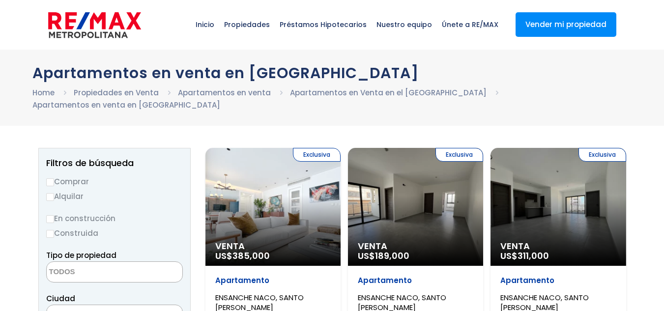
select select
click at [316, 178] on div "Exclusiva Venta US$ 385,000" at bounding box center [272, 207] width 135 height 118
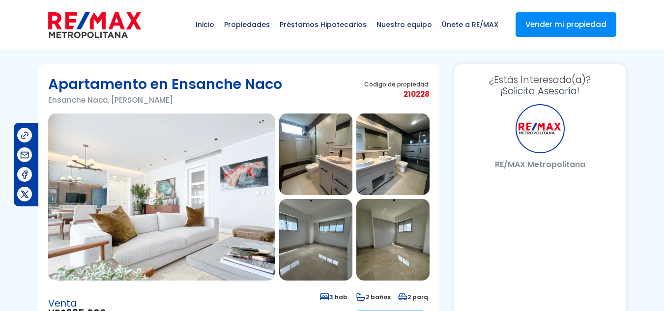
select select "DO"
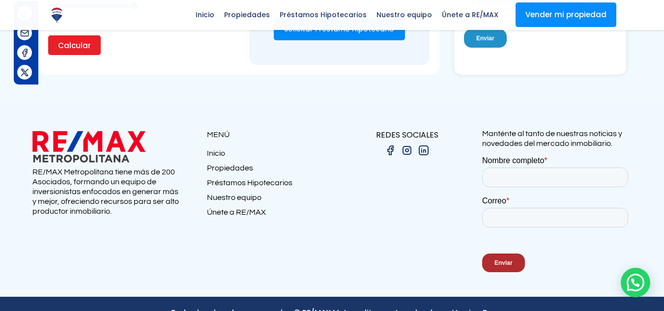
scroll to position [892, 0]
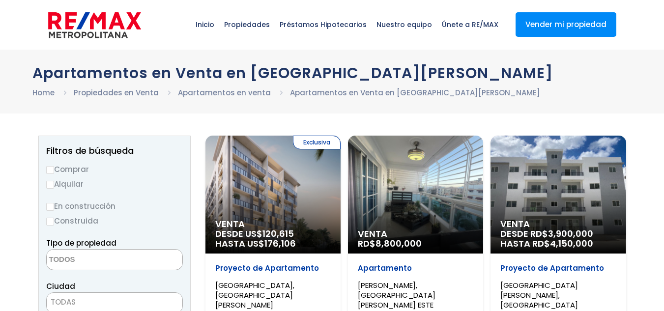
select select
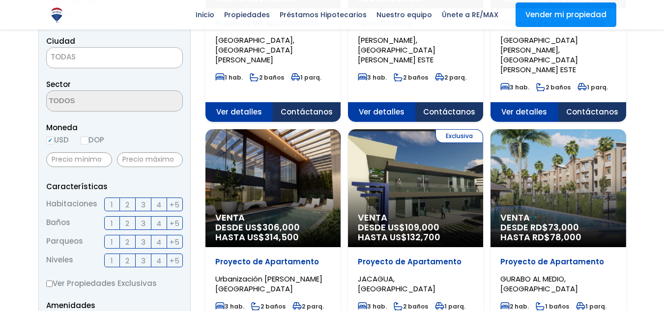
scroll to position [246, 0]
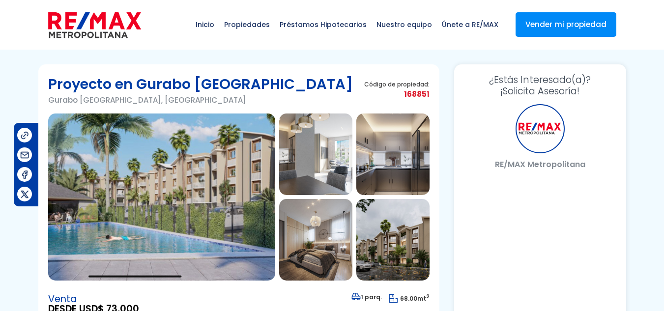
select select "DO"
